Goal: Information Seeking & Learning: Learn about a topic

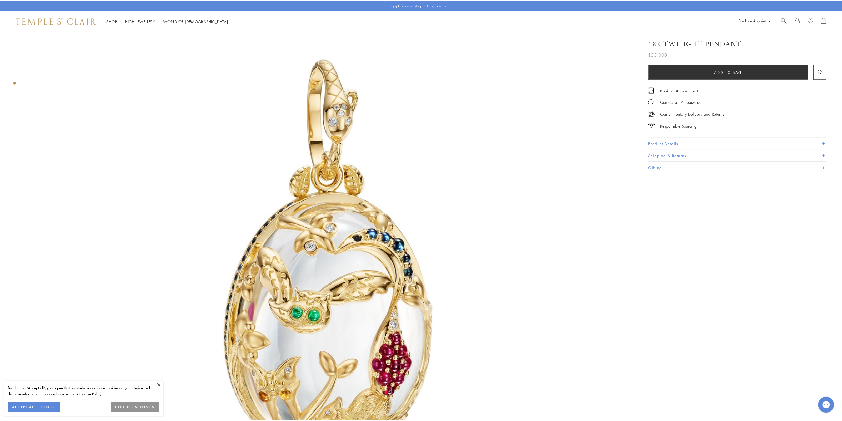
scroll to position [99, 0]
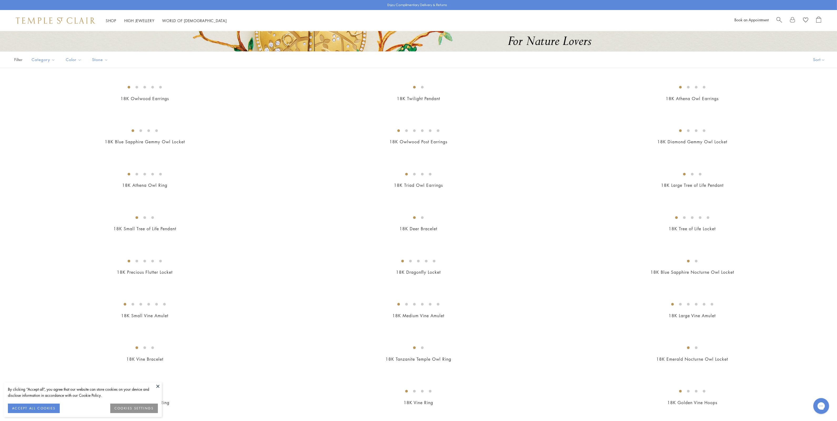
scroll to position [164, 0]
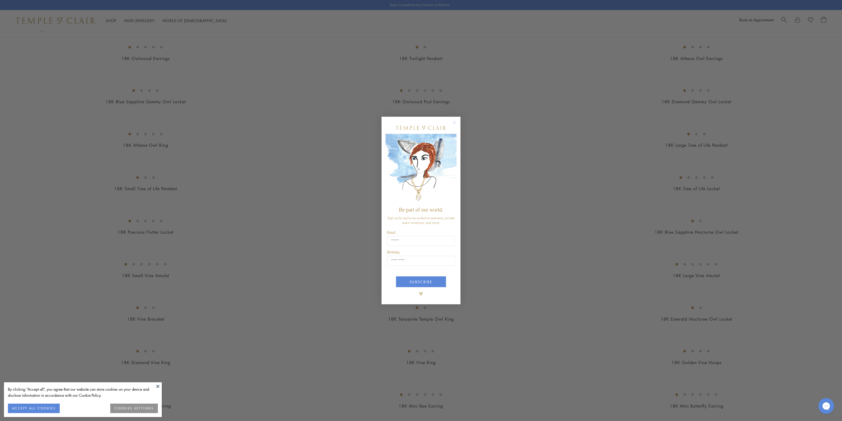
click at [455, 122] on icon "Close dialog" at bounding box center [454, 122] width 3 height 3
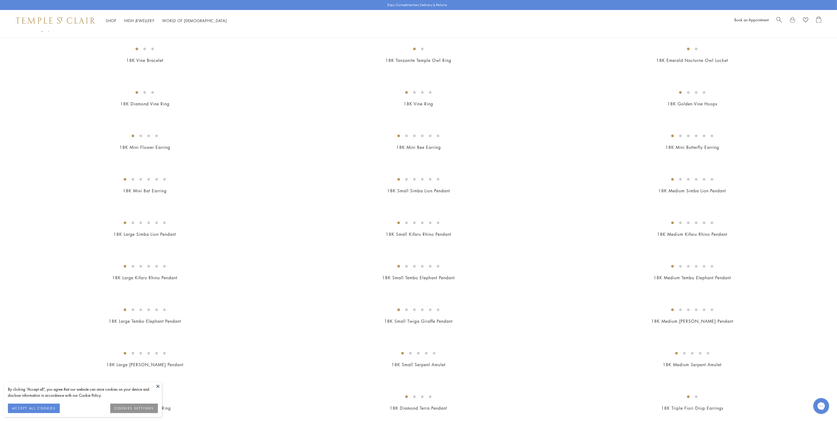
scroll to position [493, 0]
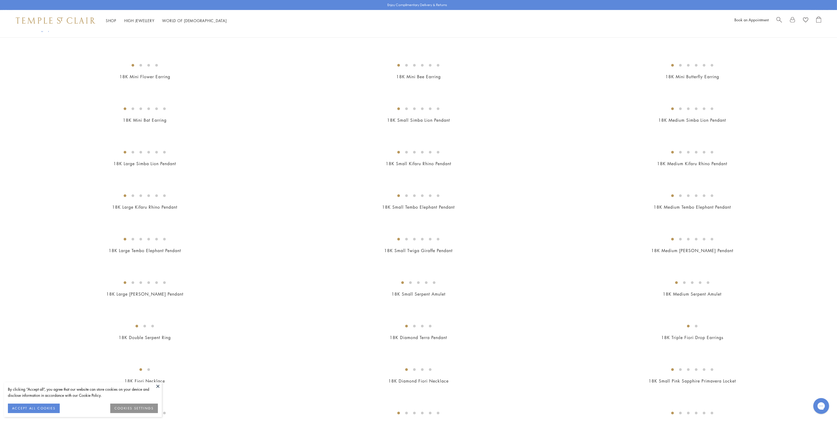
click at [0, 0] on img at bounding box center [0, 0] width 0 height 0
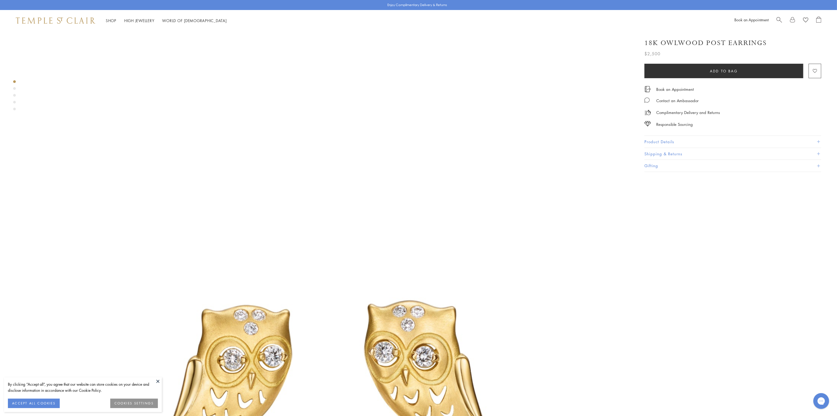
click at [656, 141] on button "Product Details" at bounding box center [733, 142] width 177 height 12
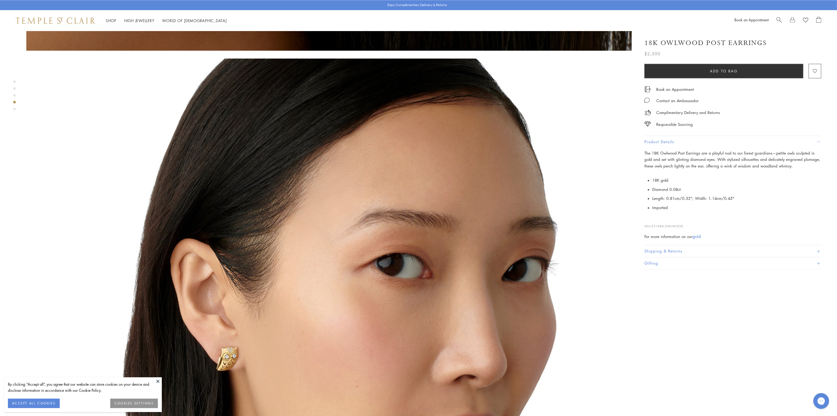
scroll to position [1941, 0]
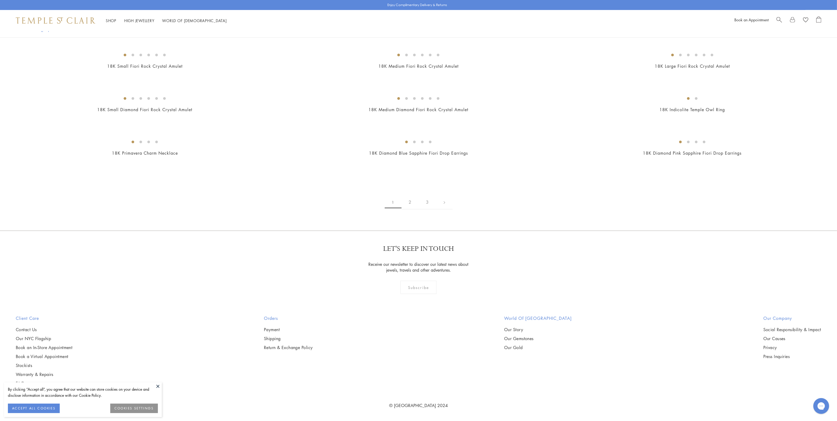
scroll to position [4538, 0]
